Goal: Information Seeking & Learning: Understand process/instructions

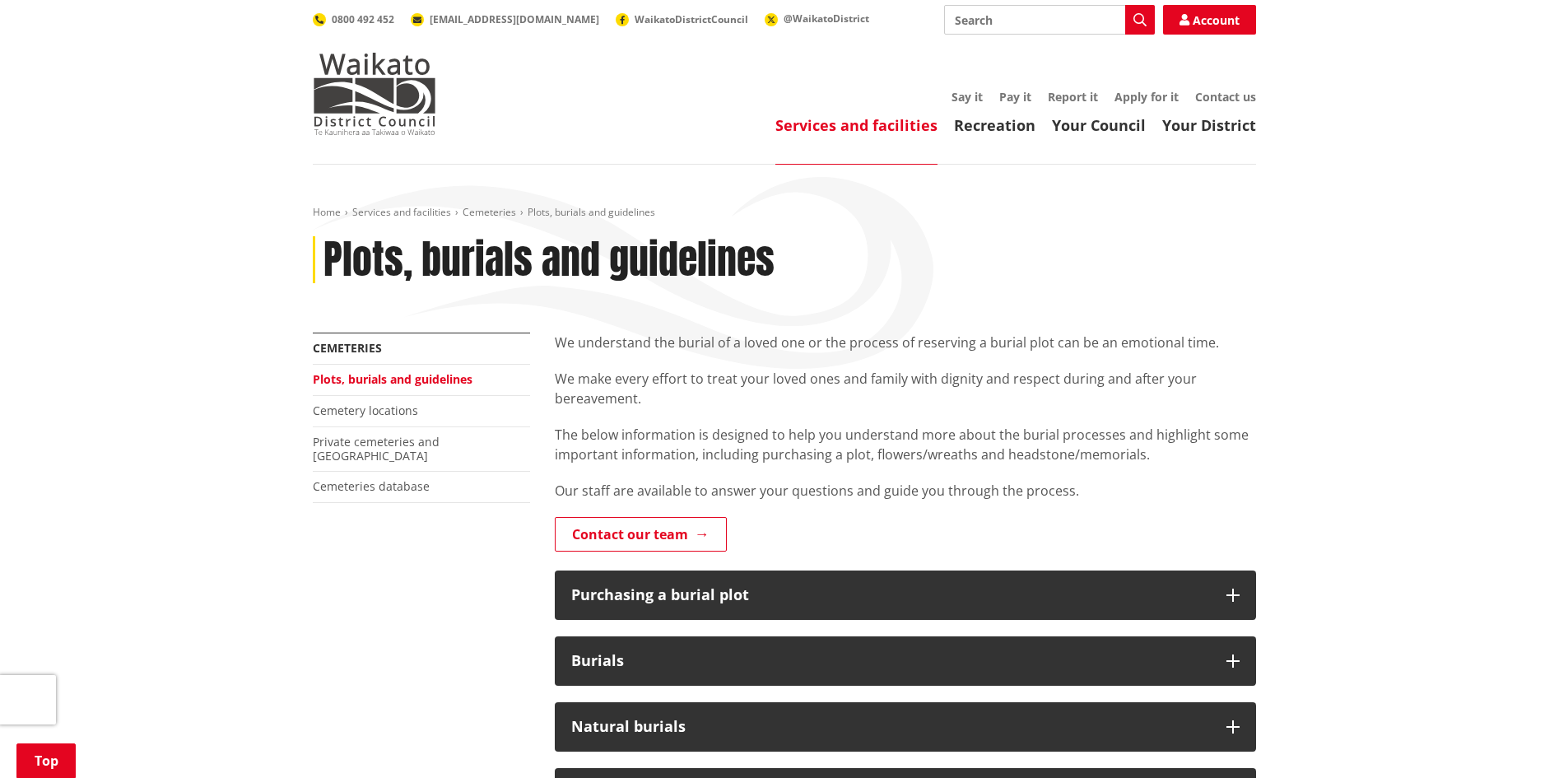
scroll to position [246, 0]
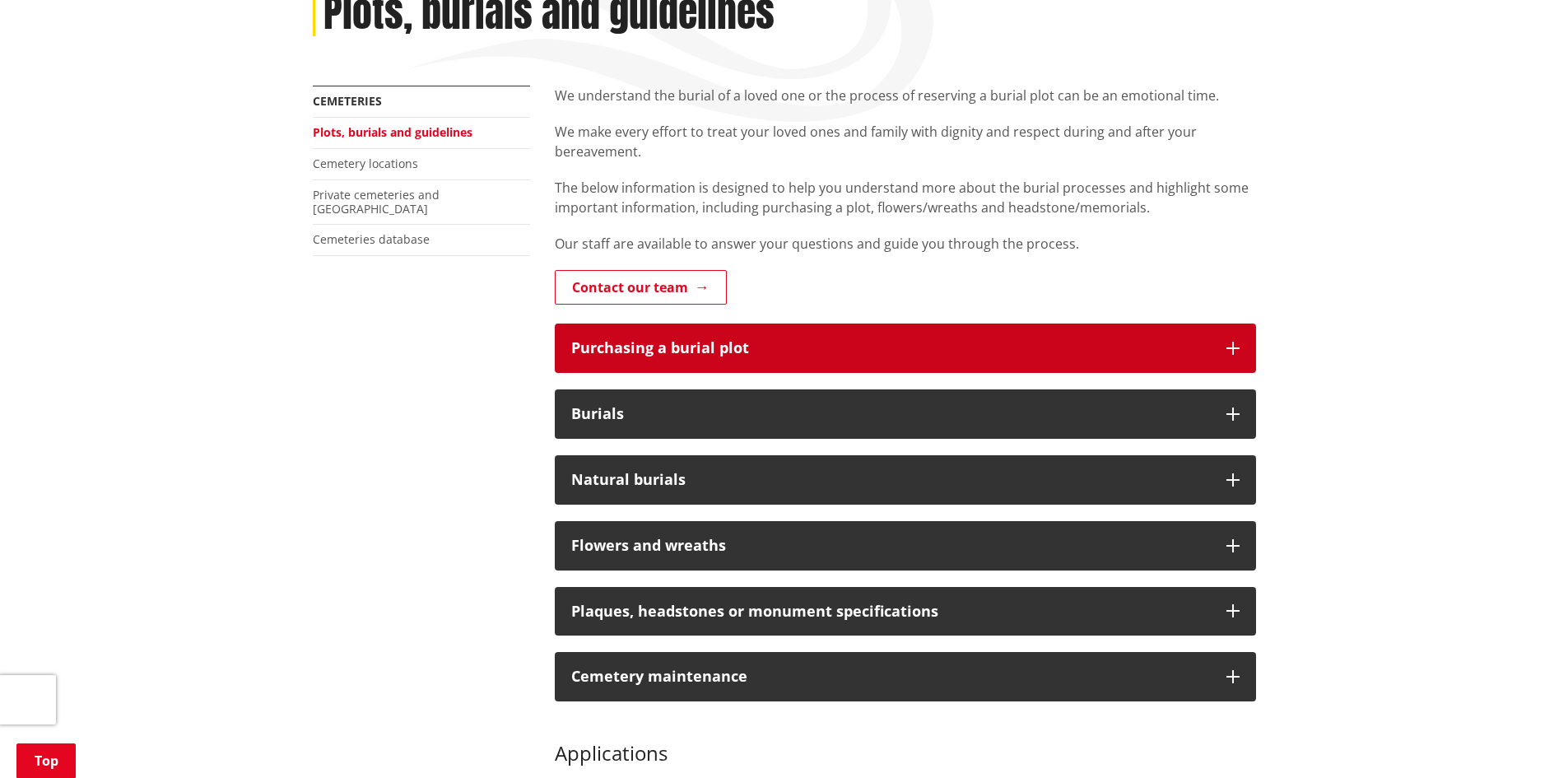
click at [1243, 346] on button "Purchasing a burial plot" at bounding box center [905, 348] width 701 height 49
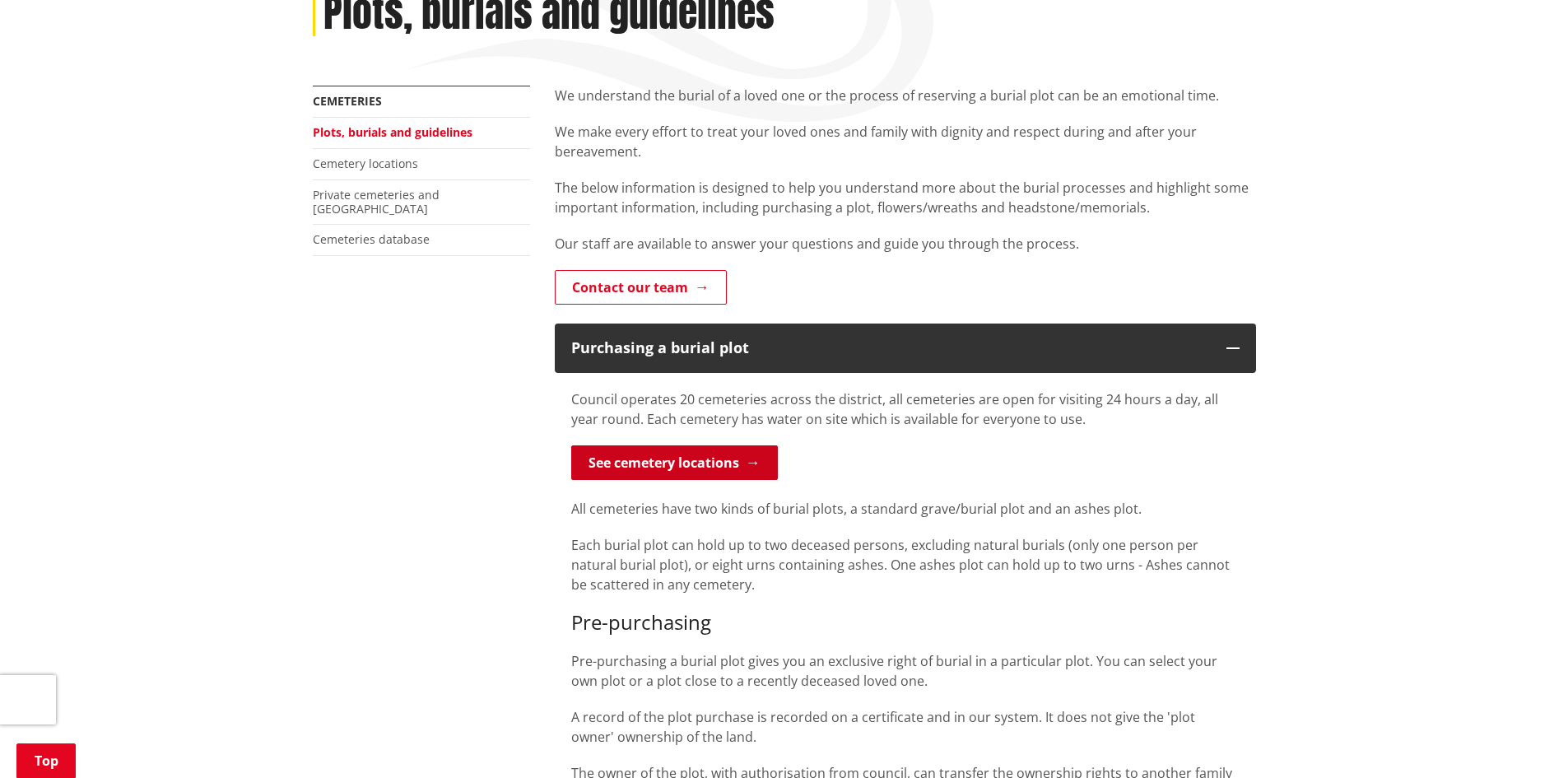
click at [697, 468] on link "See cemetery locations" at bounding box center [674, 462] width 206 height 35
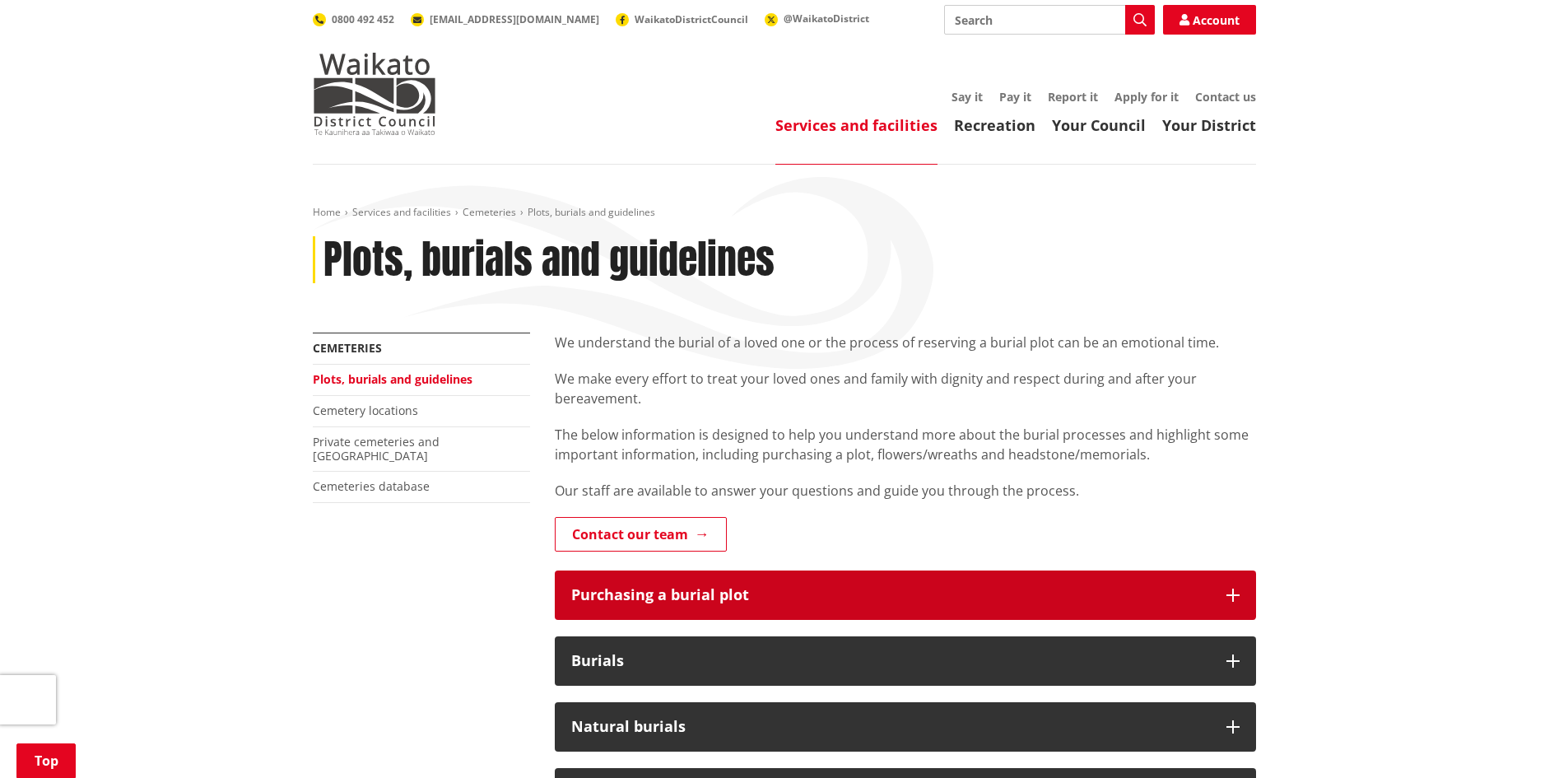
scroll to position [246, 0]
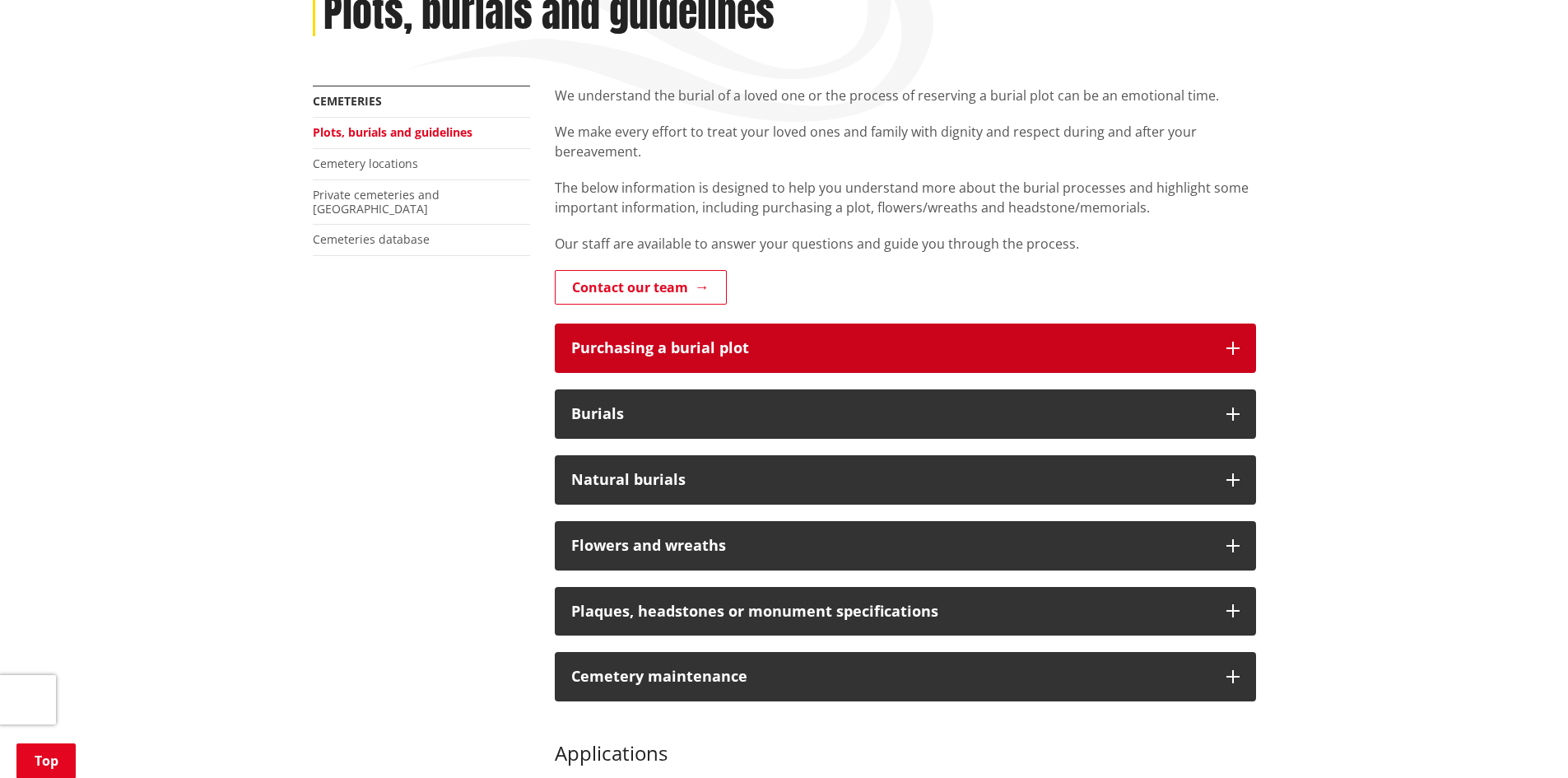
click at [1230, 347] on icon "button" at bounding box center [1233, 348] width 13 height 13
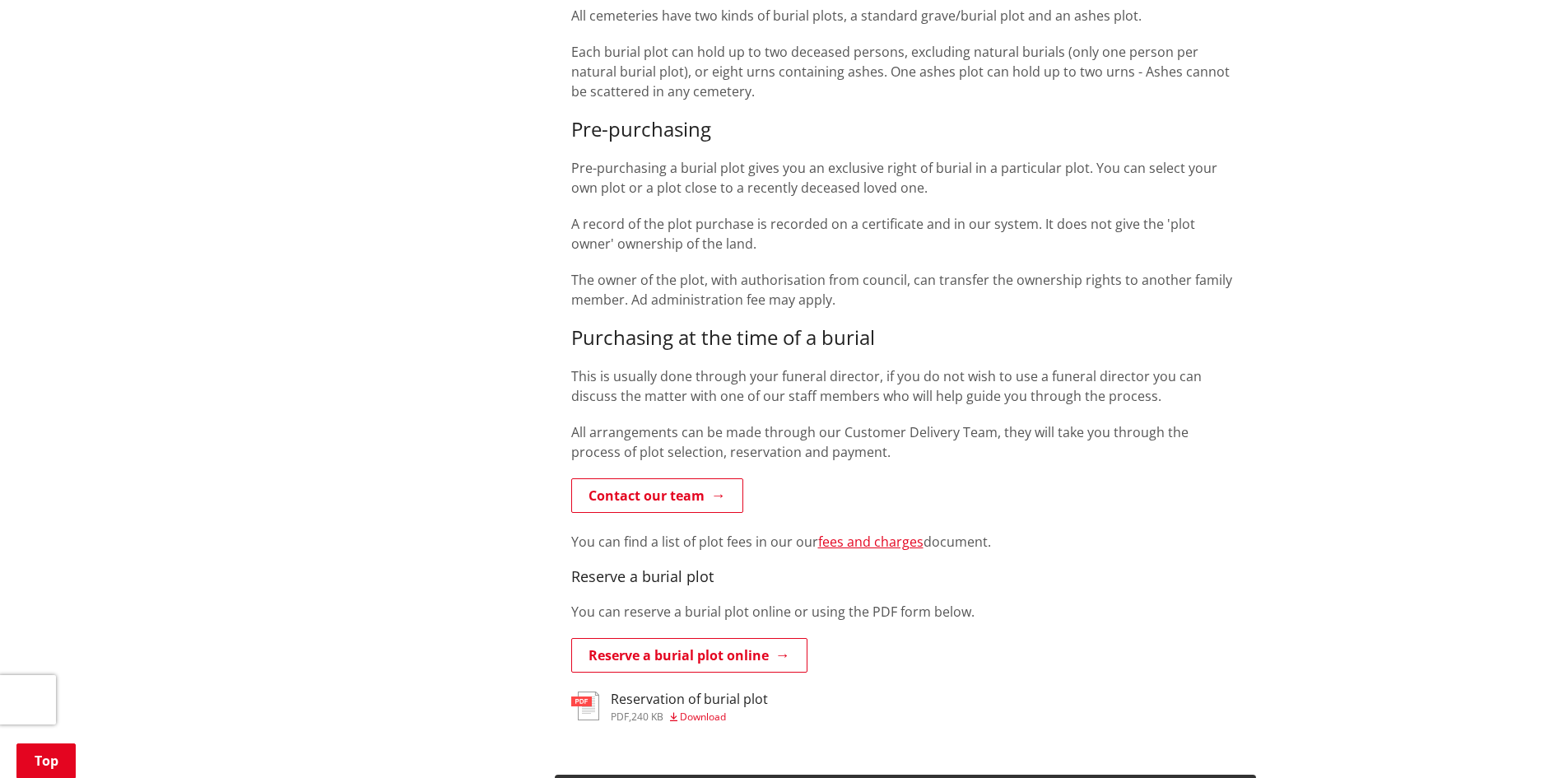
scroll to position [740, 0]
click at [837, 540] on link "fees and charges" at bounding box center [871, 540] width 106 height 18
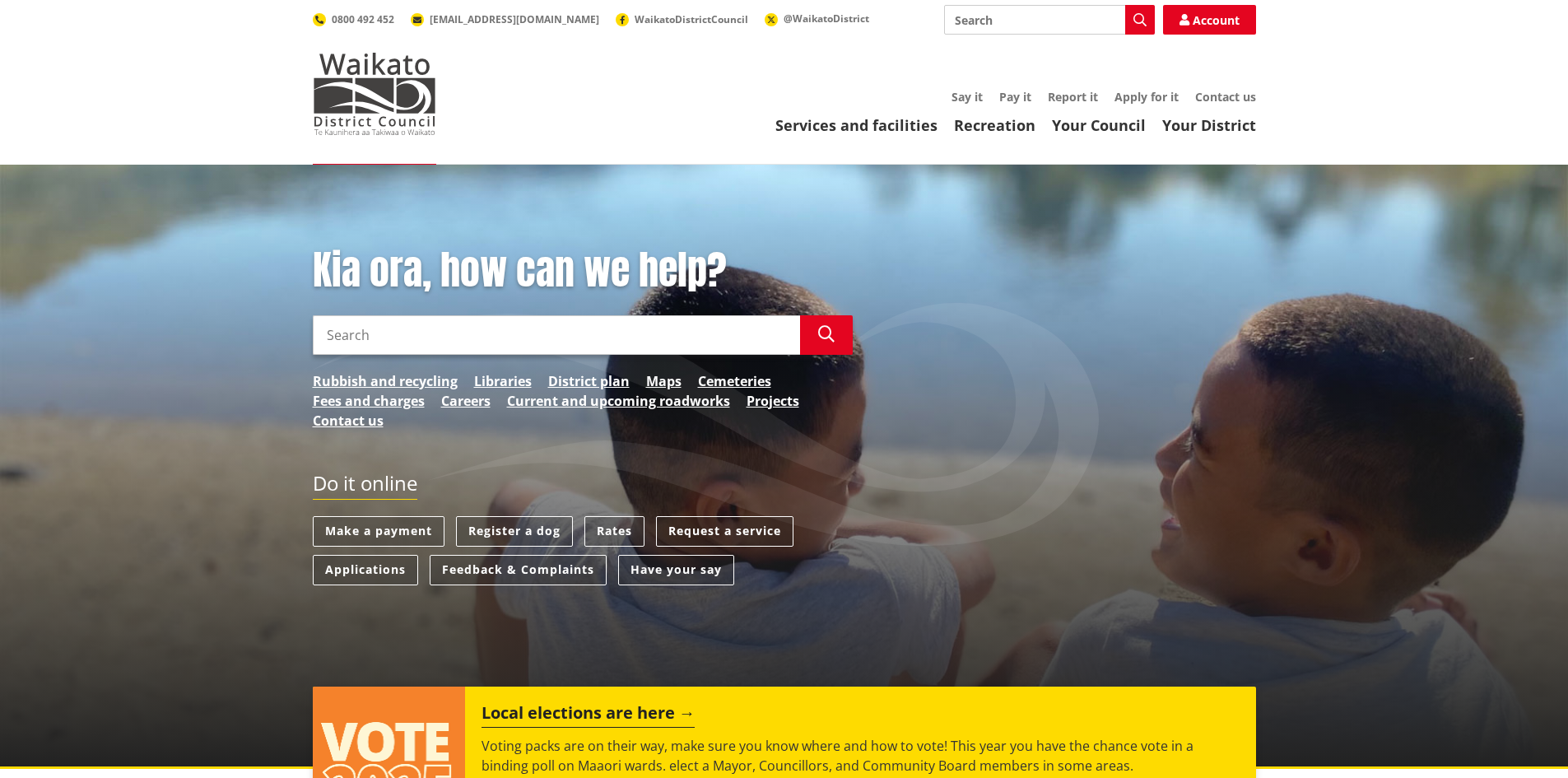
click at [433, 340] on input "Search" at bounding box center [557, 335] width 488 height 39
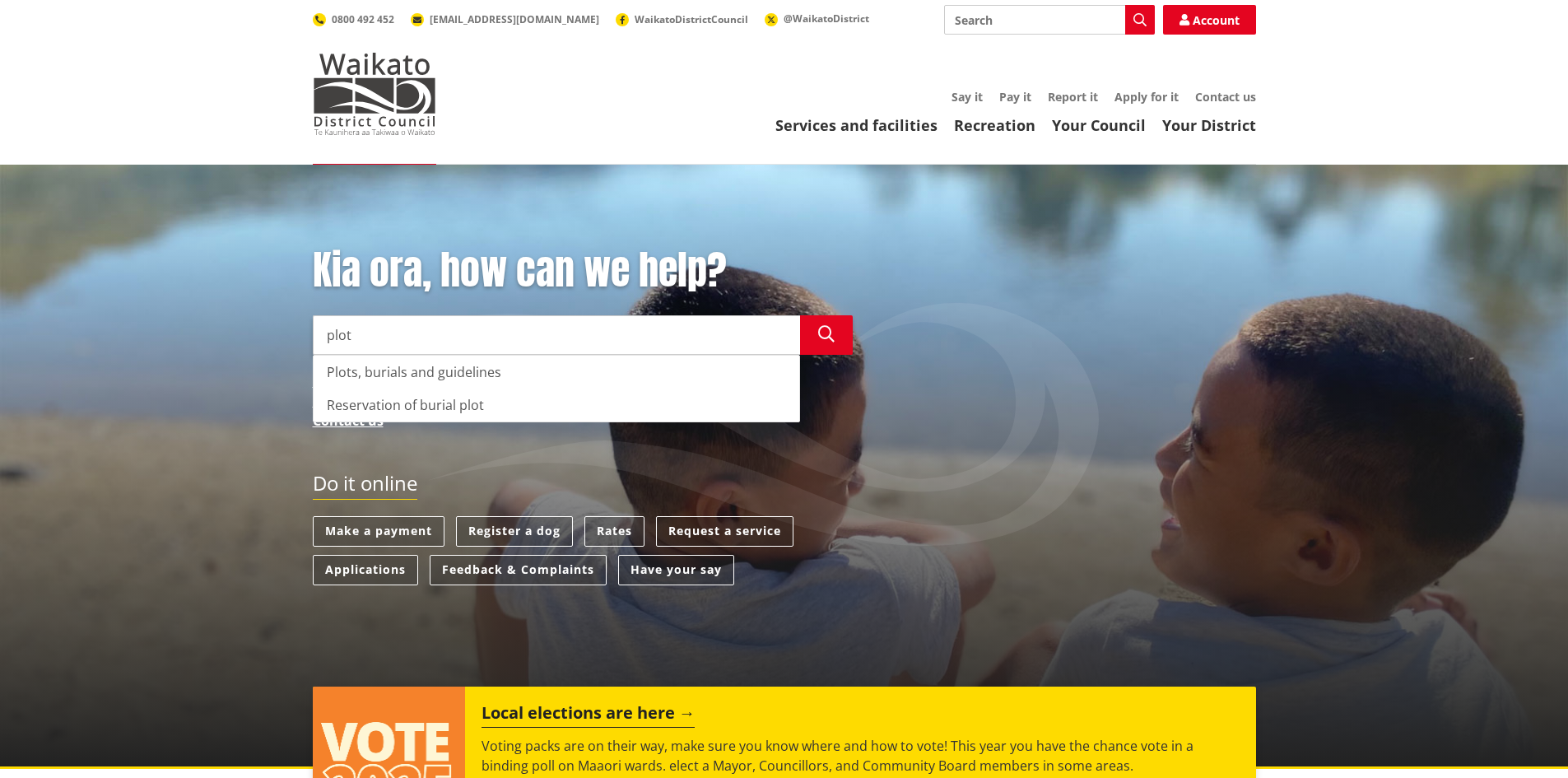
type input "plot"
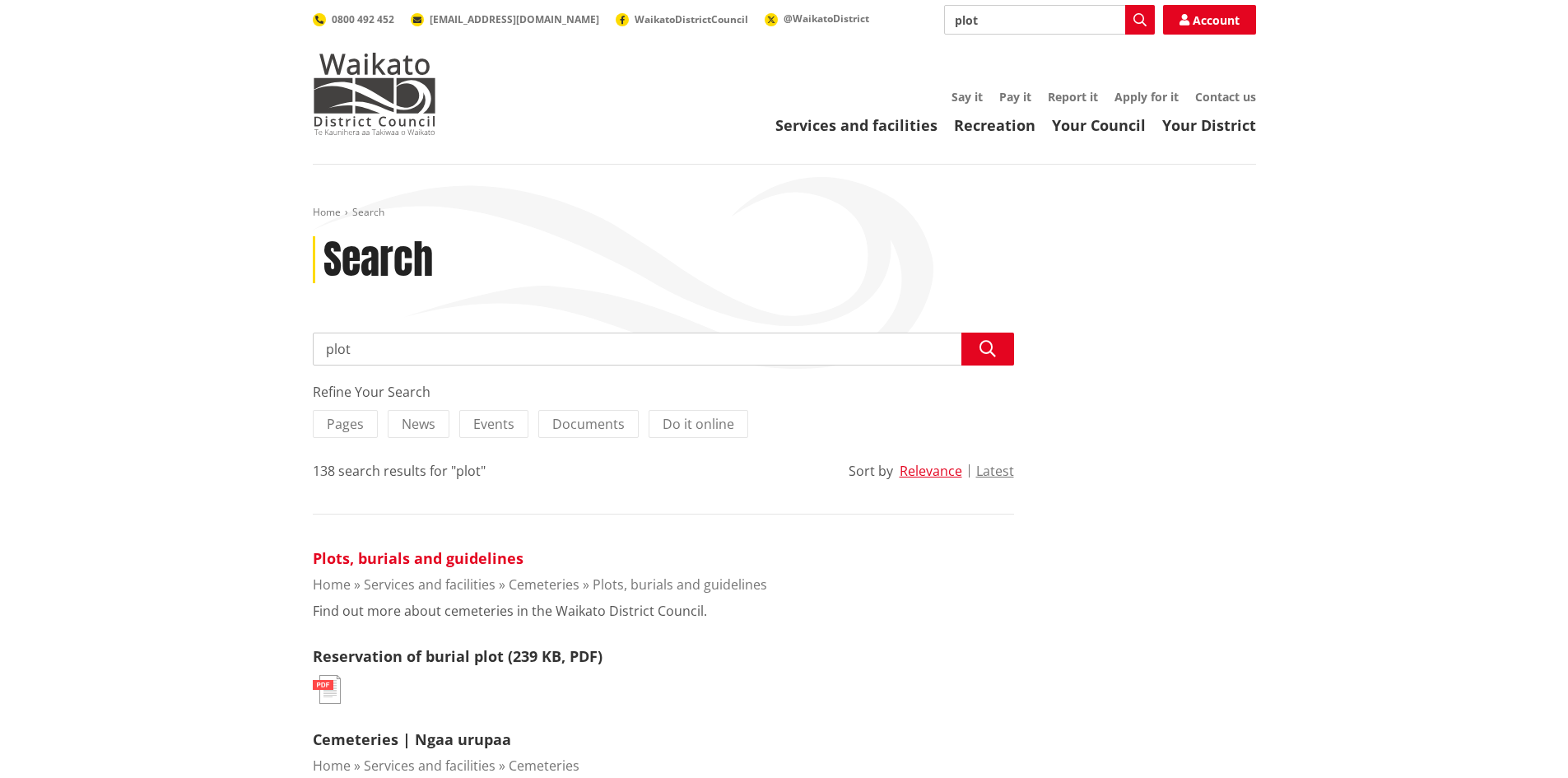
click at [404, 559] on link "Plots, burials and guidelines" at bounding box center [418, 558] width 211 height 20
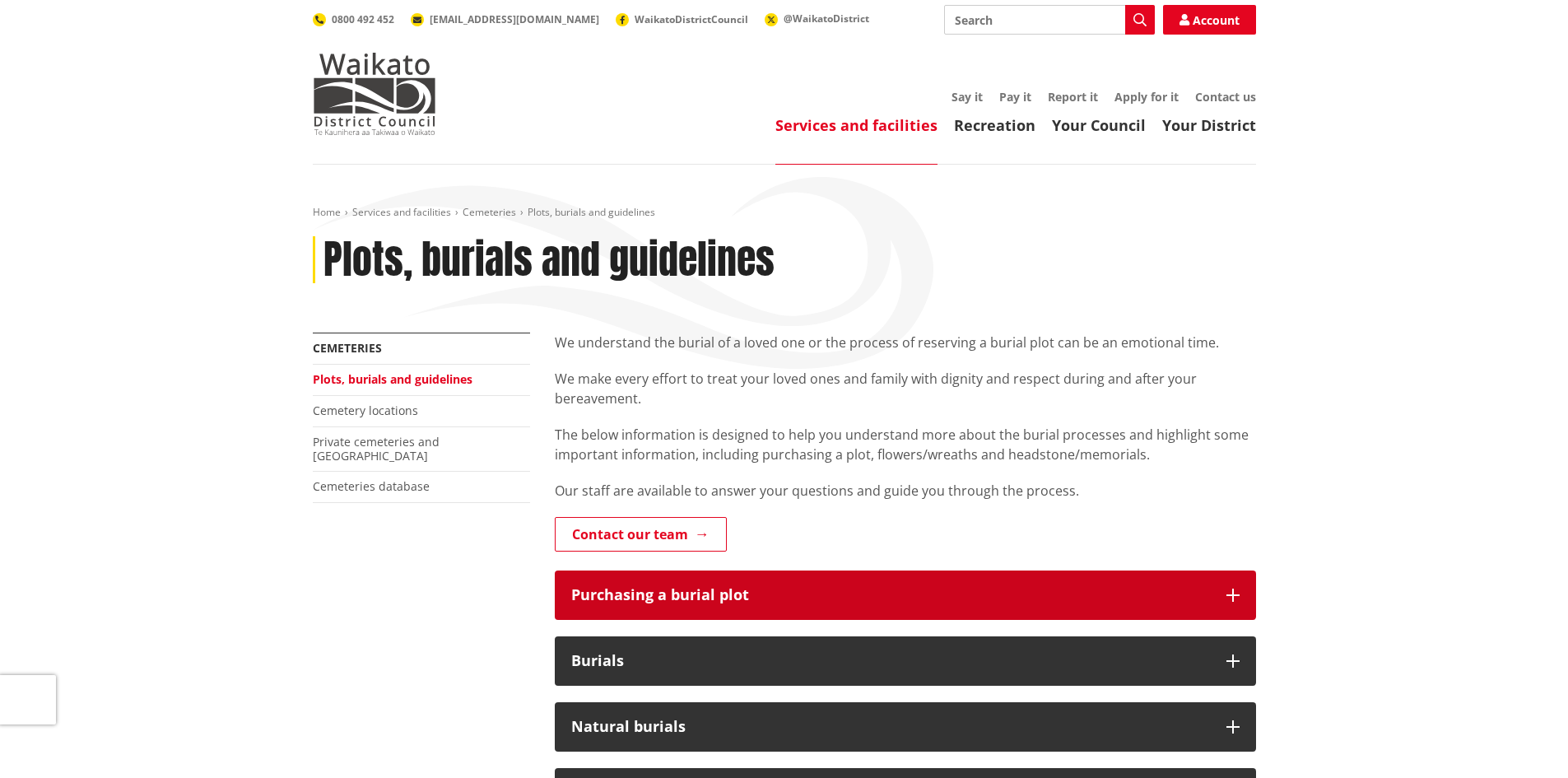
click at [1223, 591] on button "Purchasing a burial plot" at bounding box center [905, 594] width 701 height 49
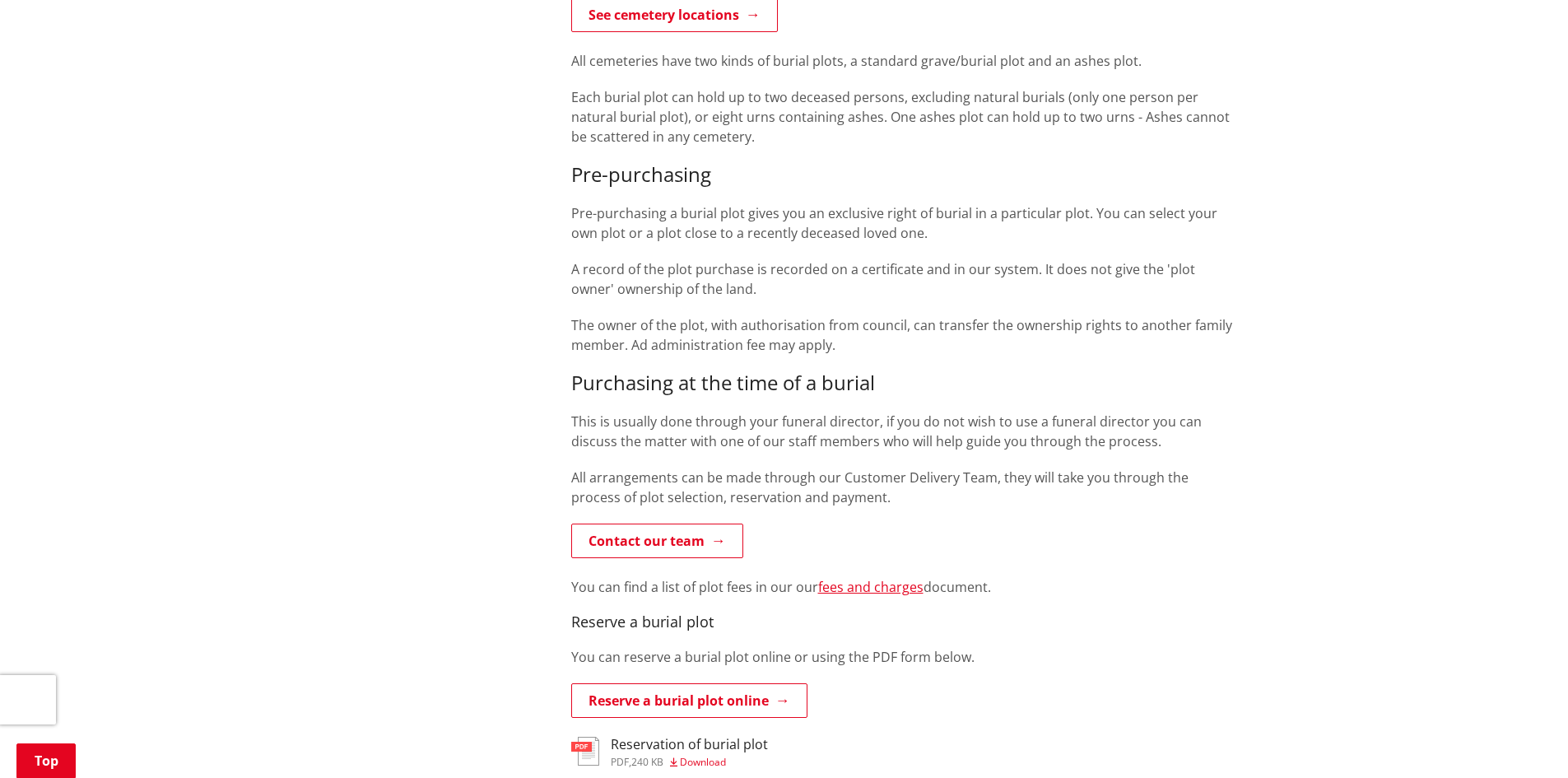
scroll to position [740, 0]
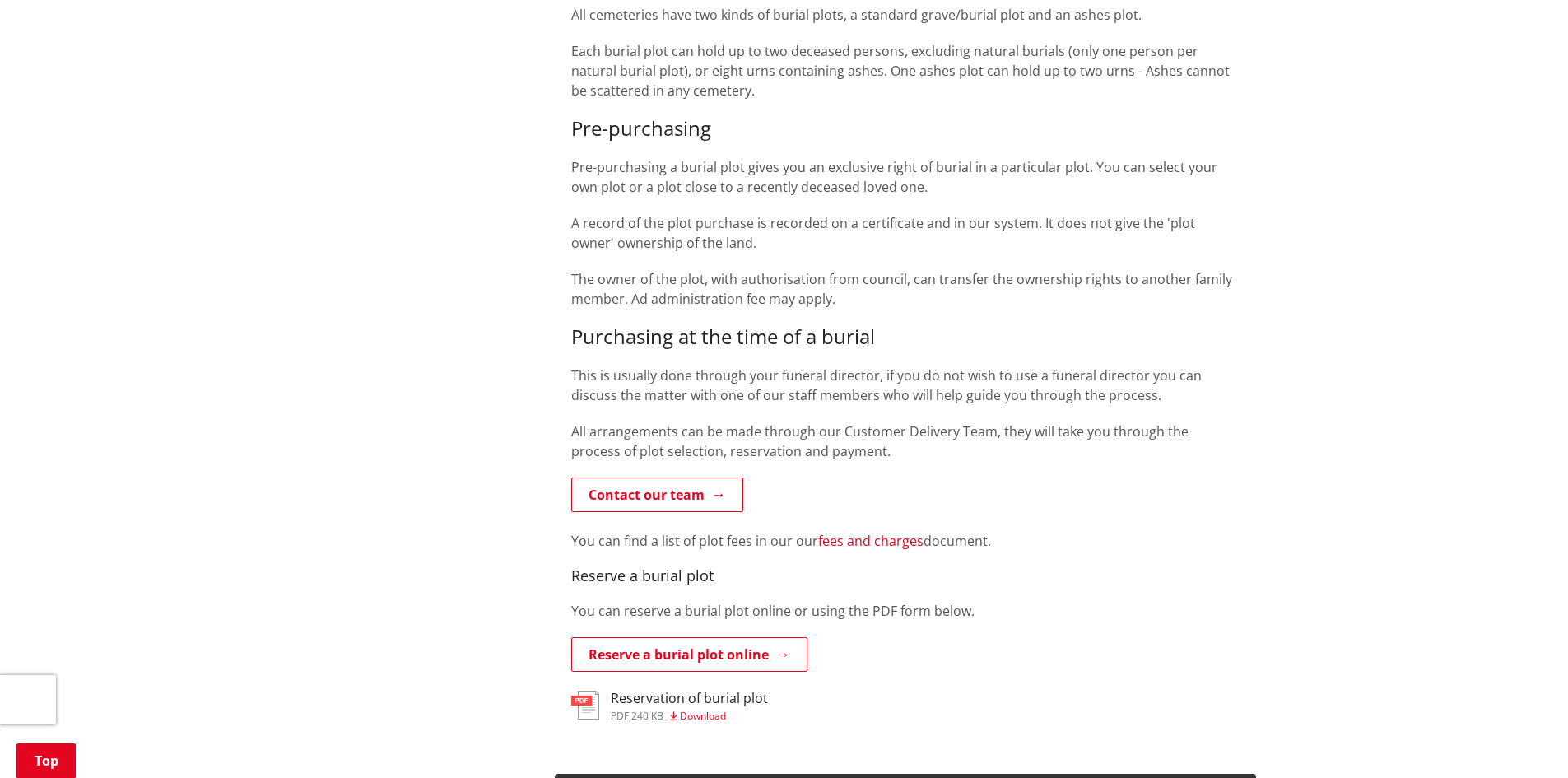
click at [869, 545] on link "fees and charges" at bounding box center [871, 540] width 106 height 18
